Goal: Information Seeking & Learning: Learn about a topic

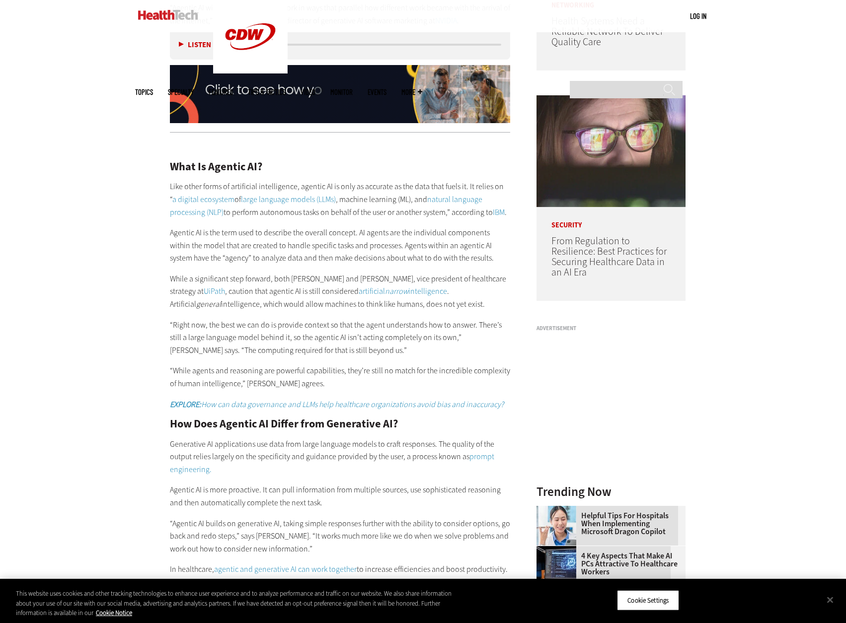
scroll to position [745, 0]
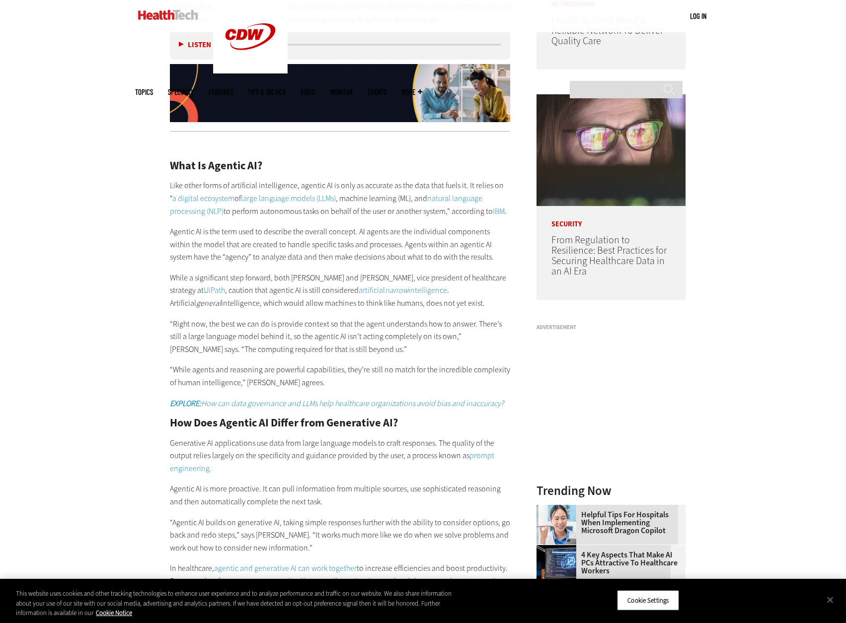
click at [261, 193] on link "large language models (LLMs)" at bounding box center [288, 198] width 95 height 10
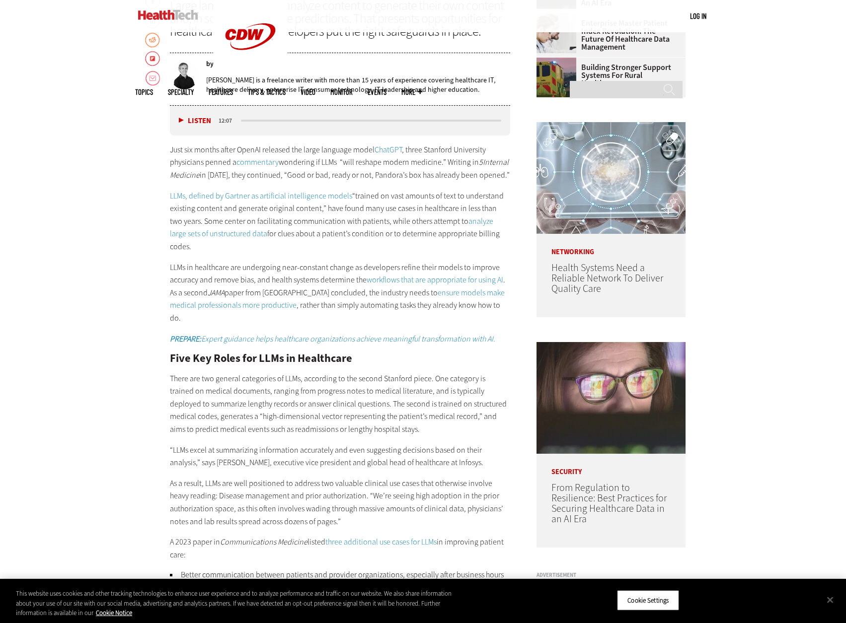
scroll to position [497, 0]
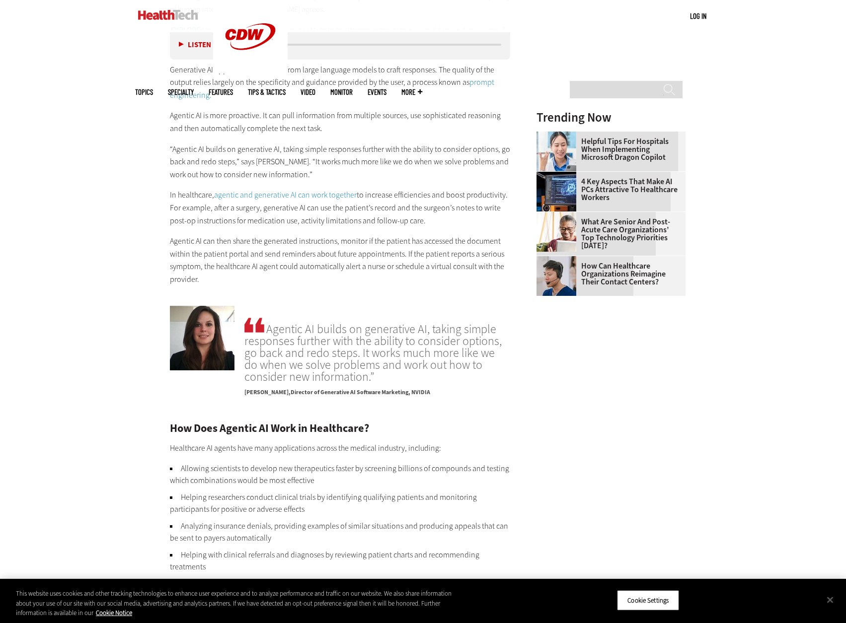
scroll to position [1192, 0]
